Goal: Browse casually

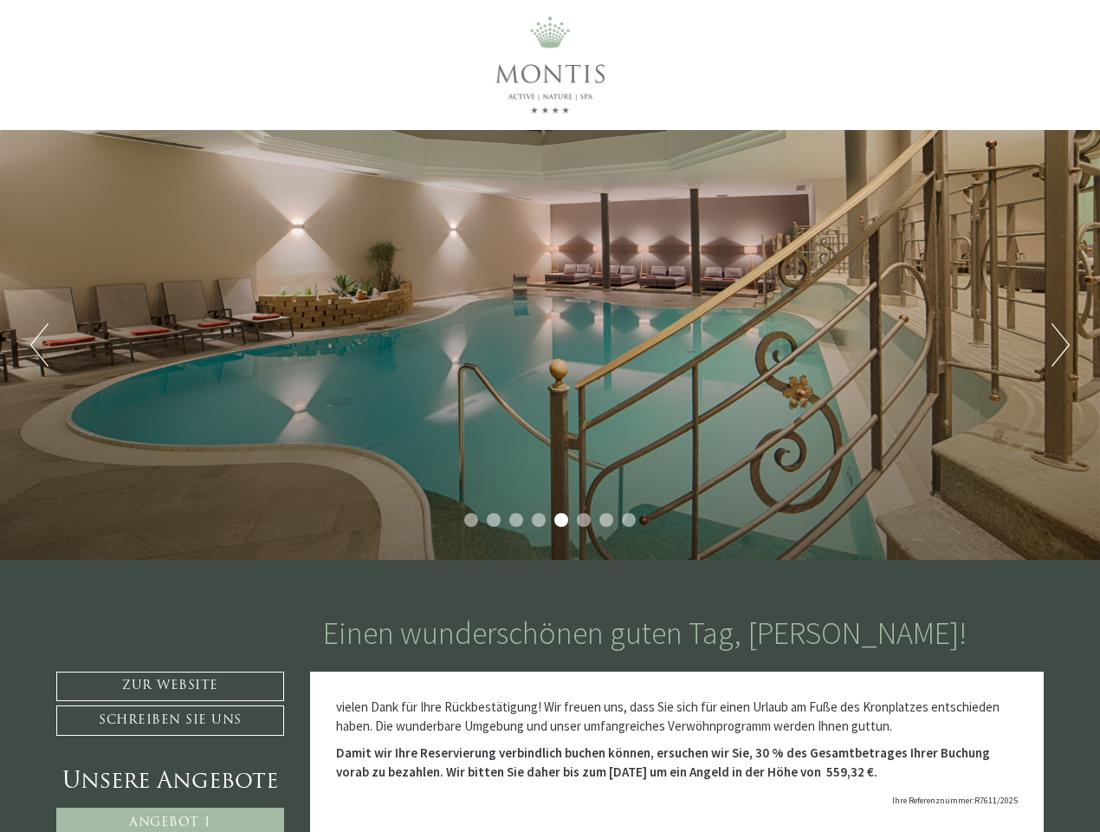
click at [550, 416] on div "Previous Next 1 2 3 4 5 6 7 8" at bounding box center [550, 345] width 1100 height 430
click at [39, 345] on button "Previous" at bounding box center [39, 344] width 18 height 43
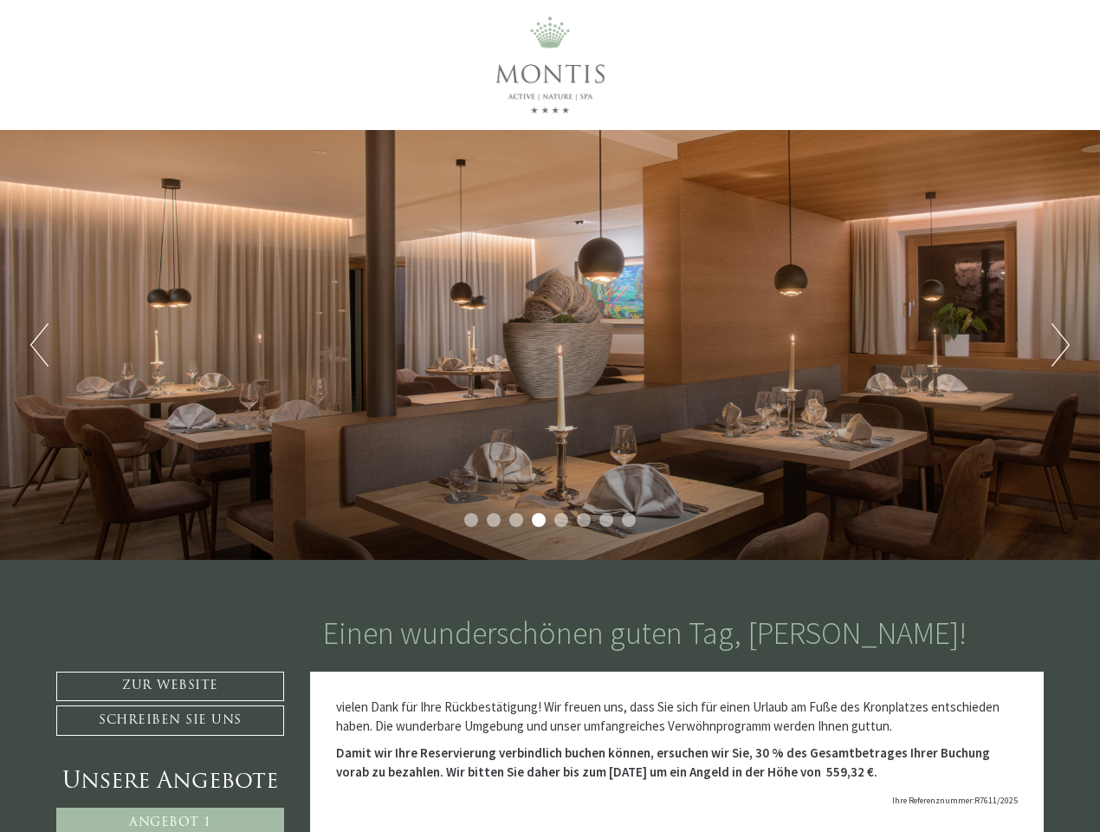
click at [550, 345] on div "Previous Next 1 2 3 4 5 6 7 8" at bounding box center [550, 345] width 1100 height 430
click at [1060, 345] on button "Next" at bounding box center [1061, 344] width 18 height 43
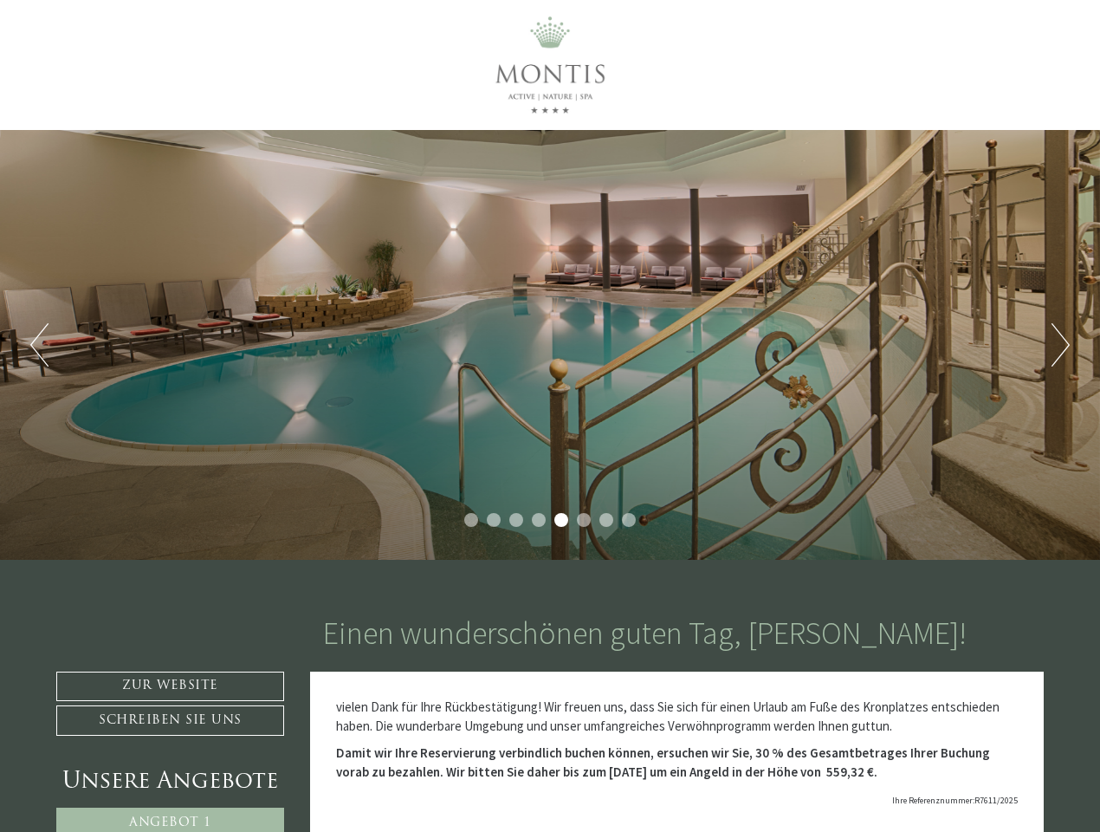
click at [471, 520] on li "1" at bounding box center [471, 520] width 14 height 14
click at [494, 520] on li "2" at bounding box center [494, 520] width 14 height 14
click at [516, 520] on li "3" at bounding box center [516, 520] width 14 height 14
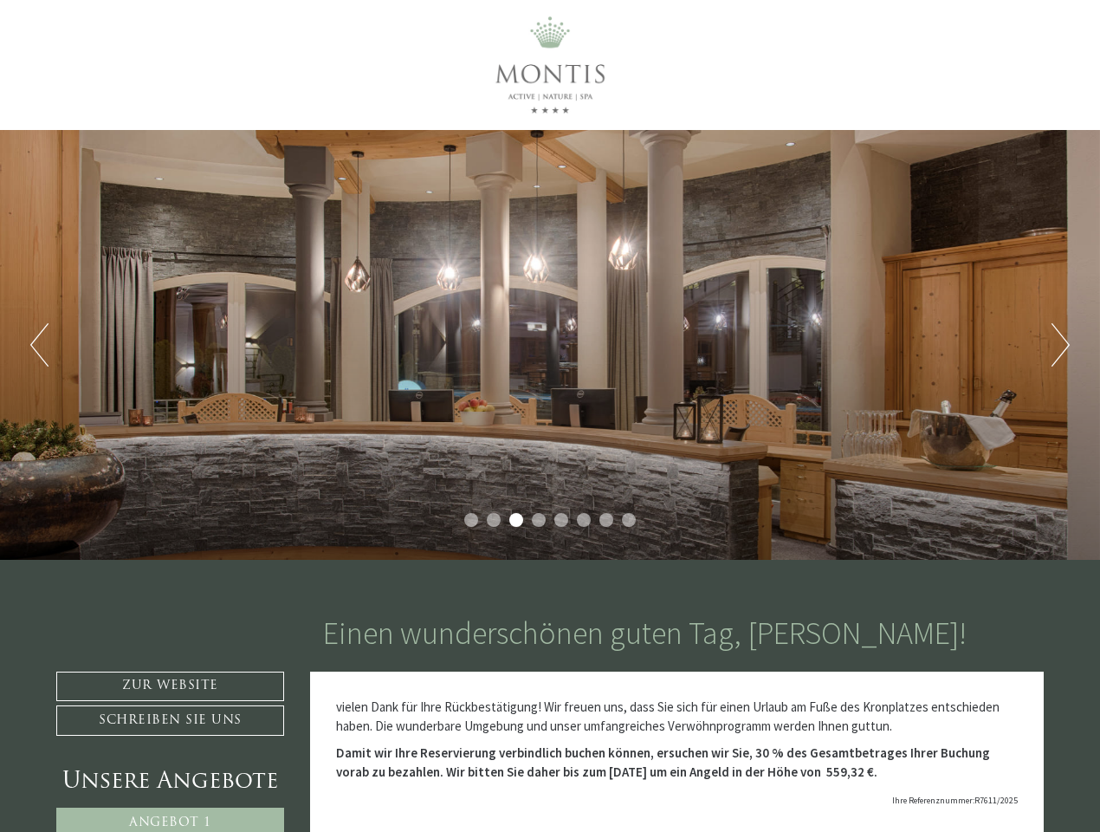
click at [539, 520] on li "4" at bounding box center [539, 520] width 14 height 14
click at [561, 520] on li "5" at bounding box center [561, 520] width 14 height 14
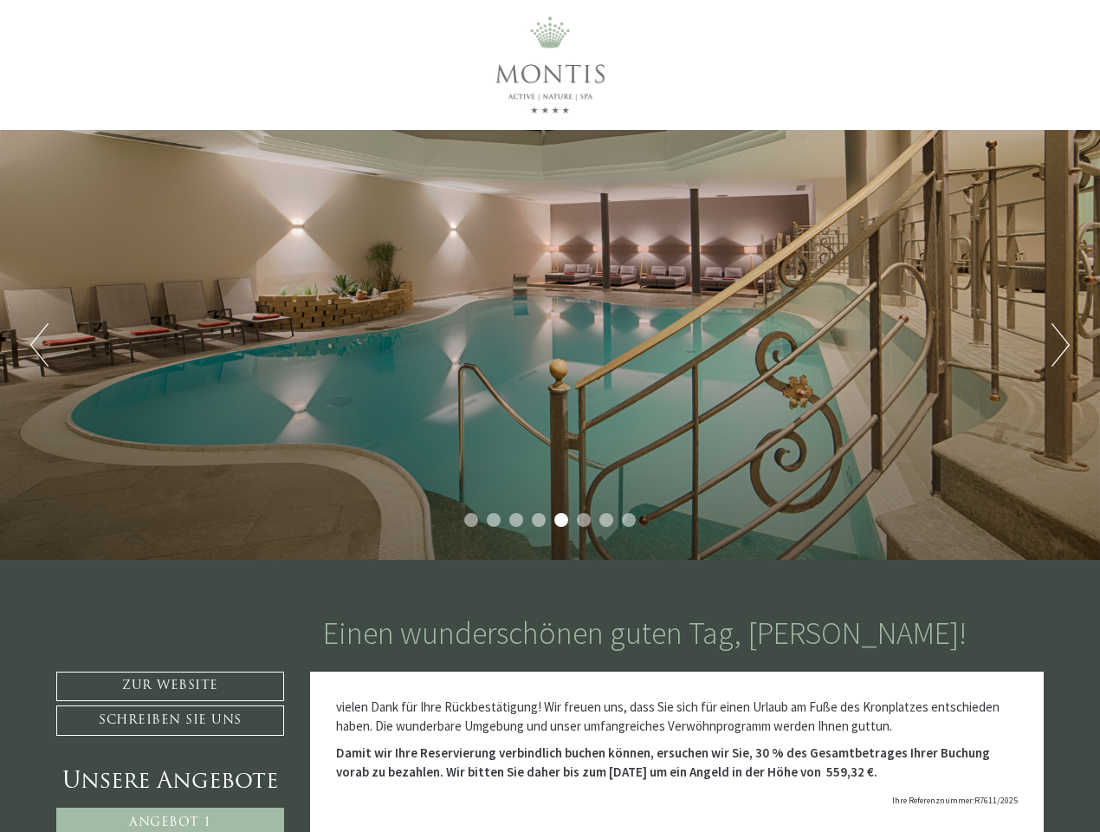
click at [584, 520] on li "6" at bounding box center [584, 520] width 14 height 14
